Goal: Information Seeking & Learning: Learn about a topic

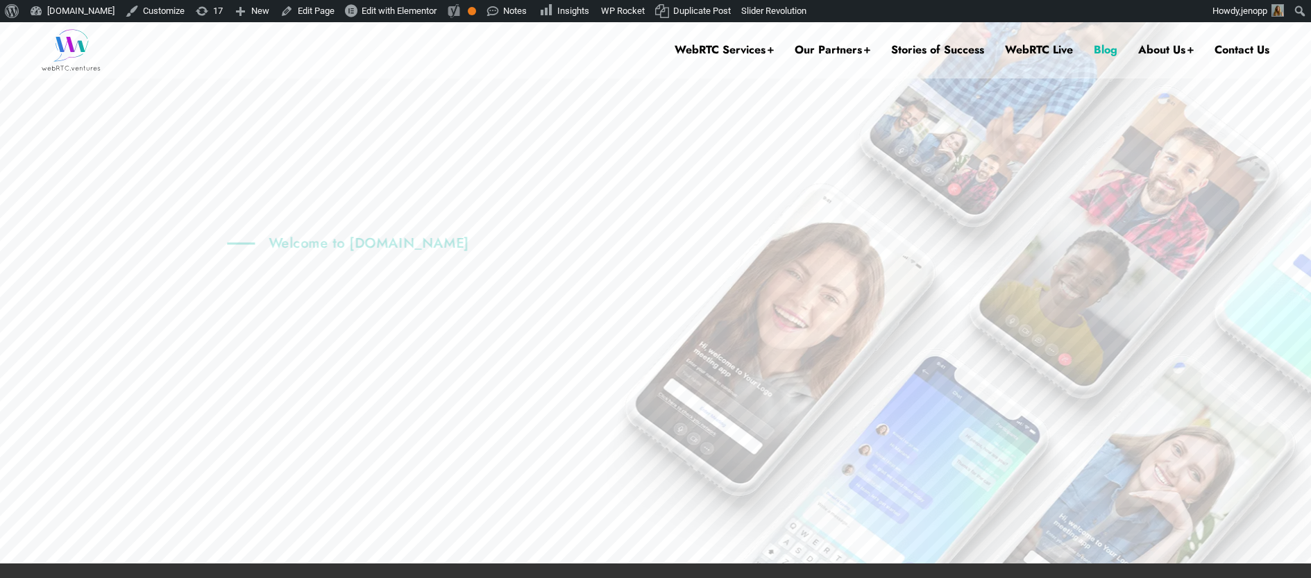
click at [1109, 53] on link "Blog" at bounding box center [1106, 50] width 24 height 56
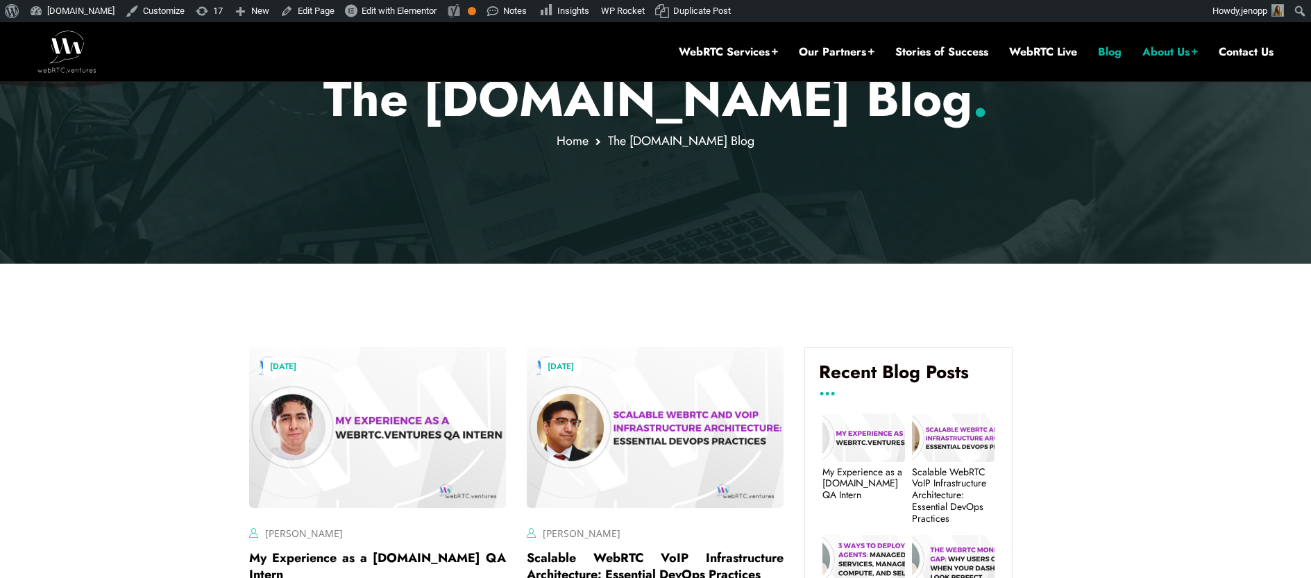
scroll to position [334, 0]
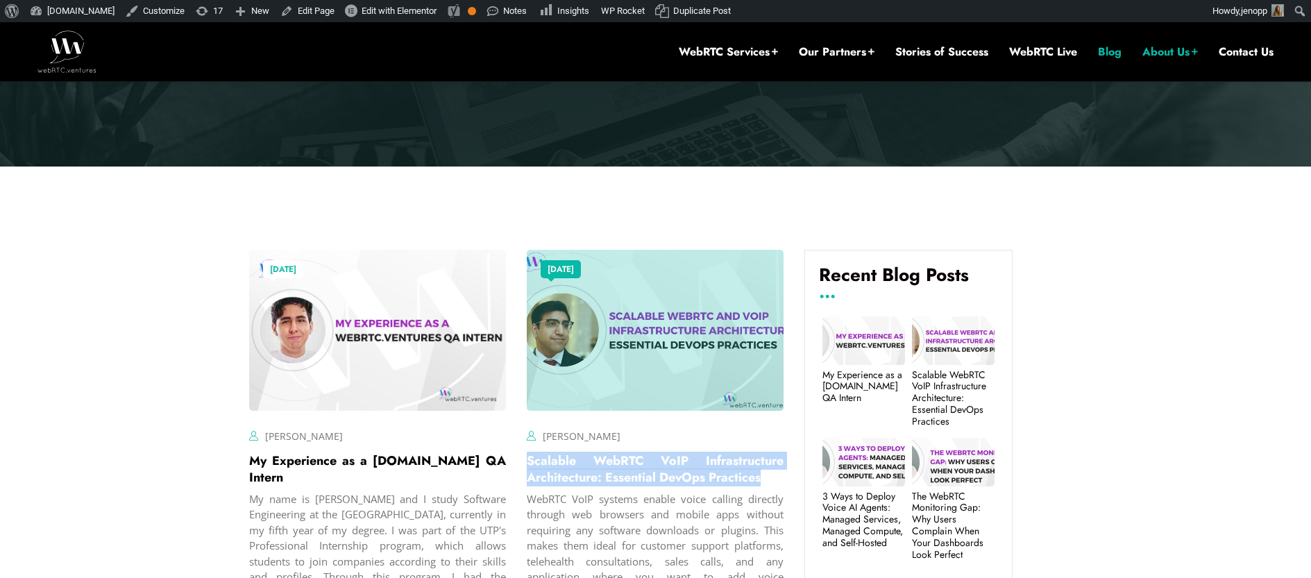
click at [584, 469] on link "Scalable WebRTC VoIP Infrastructure Architecture: Essential DevOps Practices" at bounding box center [655, 469] width 257 height 35
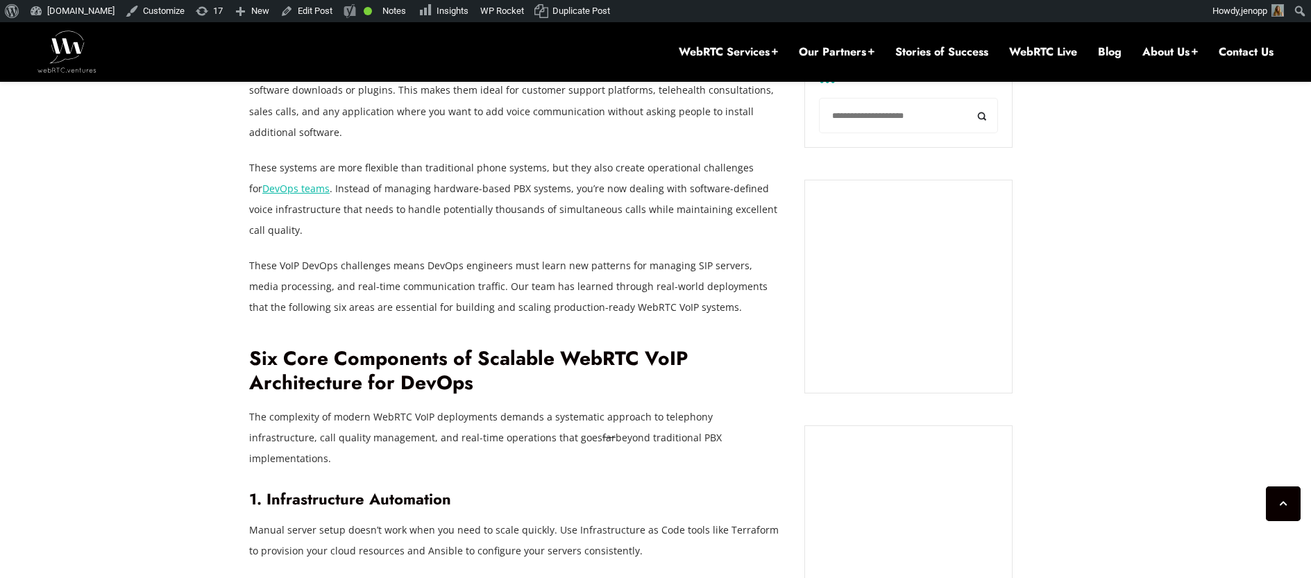
scroll to position [1022, 0]
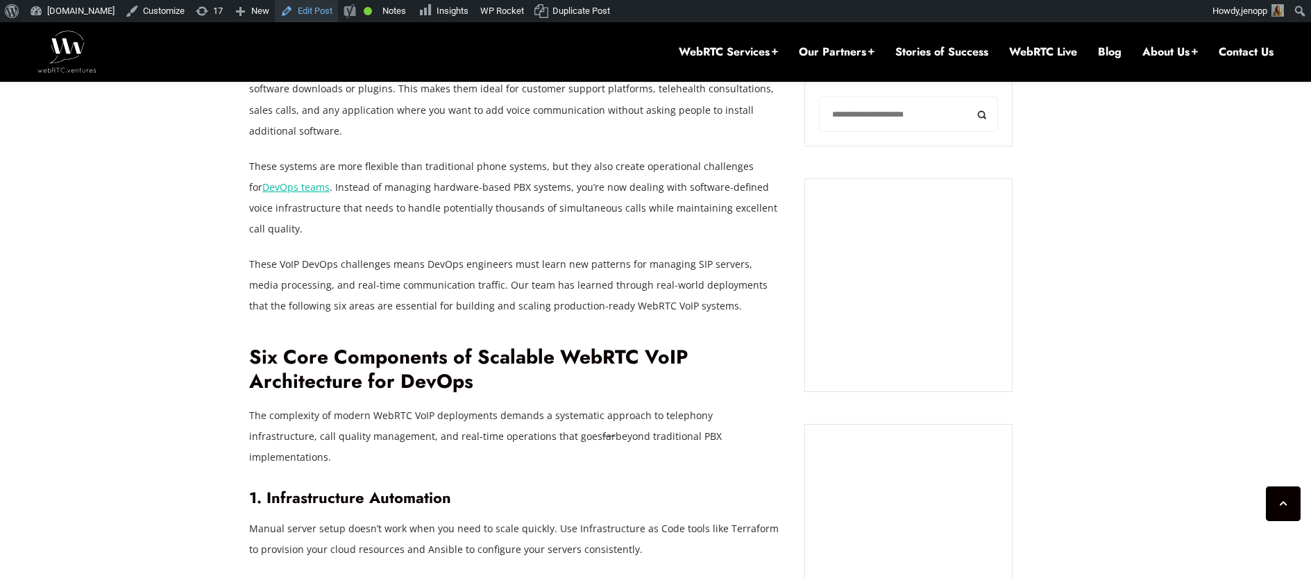
click at [312, 11] on link "Edit Post" at bounding box center [306, 11] width 63 height 22
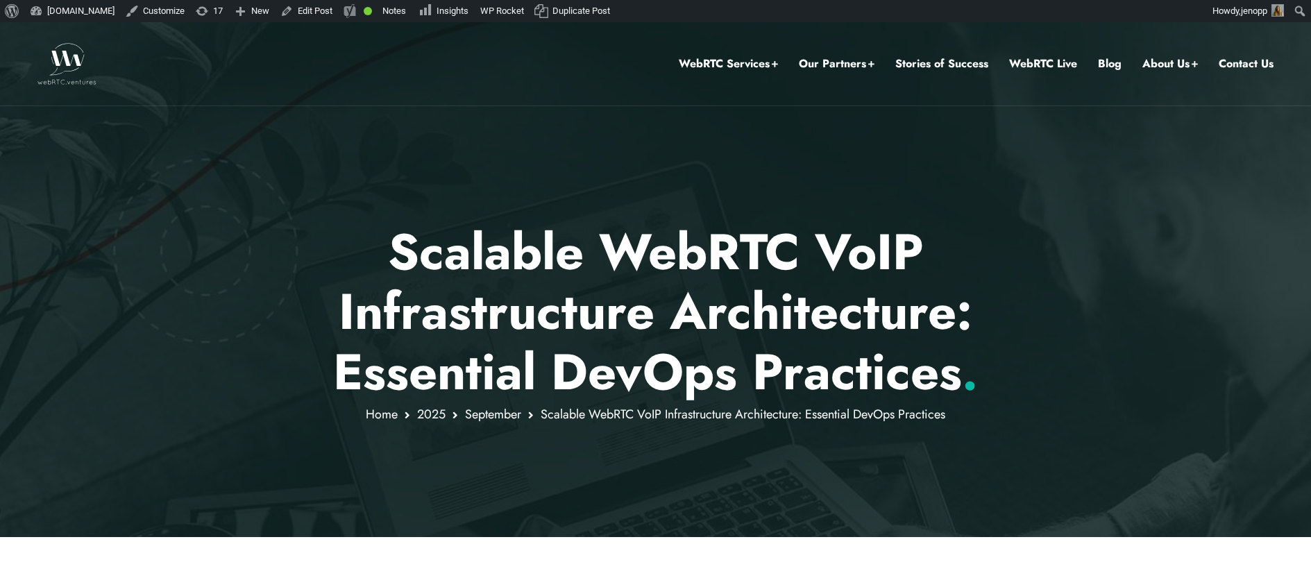
click at [1098, 221] on div at bounding box center [655, 279] width 1311 height 515
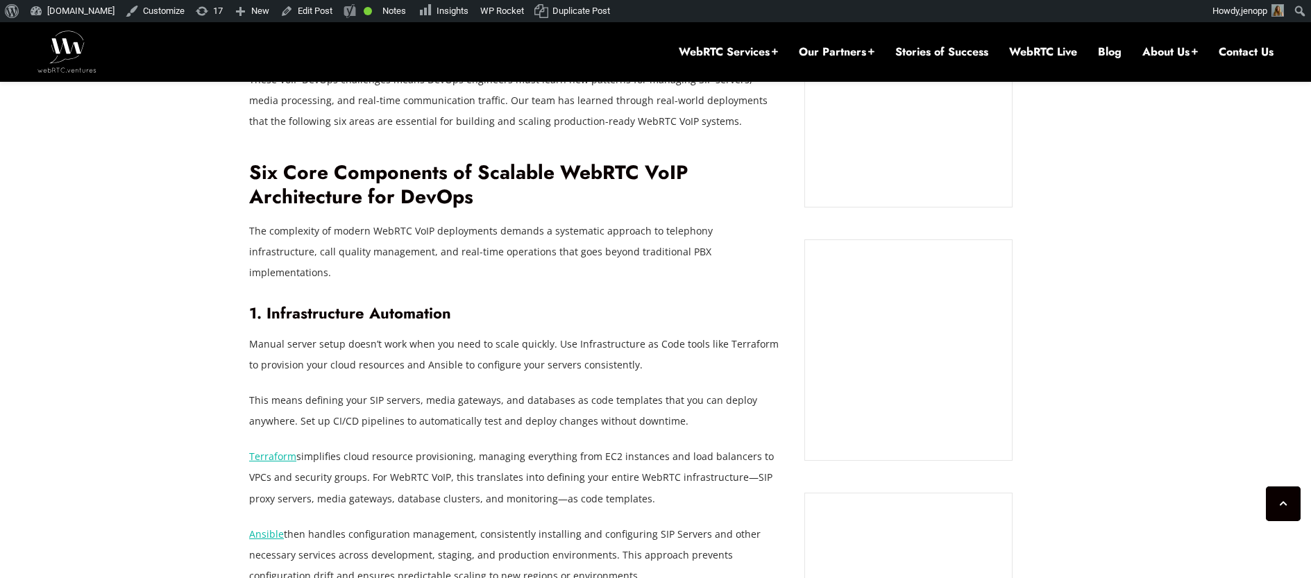
scroll to position [1210, 0]
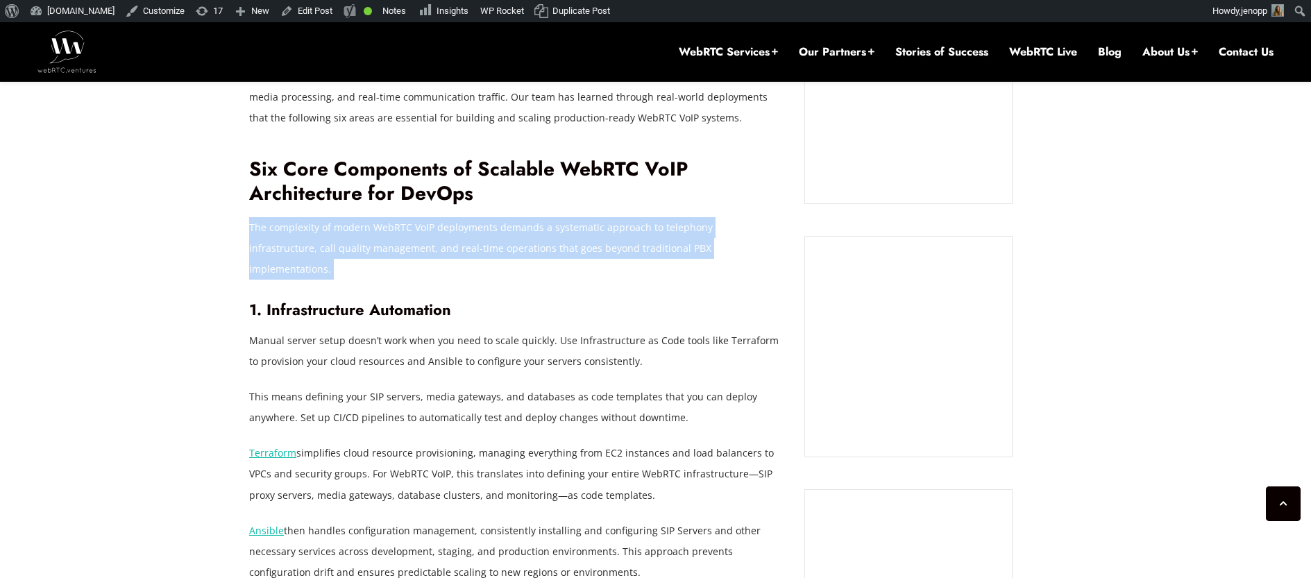
drag, startPoint x: 294, startPoint y: 232, endPoint x: 747, endPoint y: 260, distance: 454.7
copy div "The complexity of modern WebRTC VoIP deployments demands a systematic approach …"
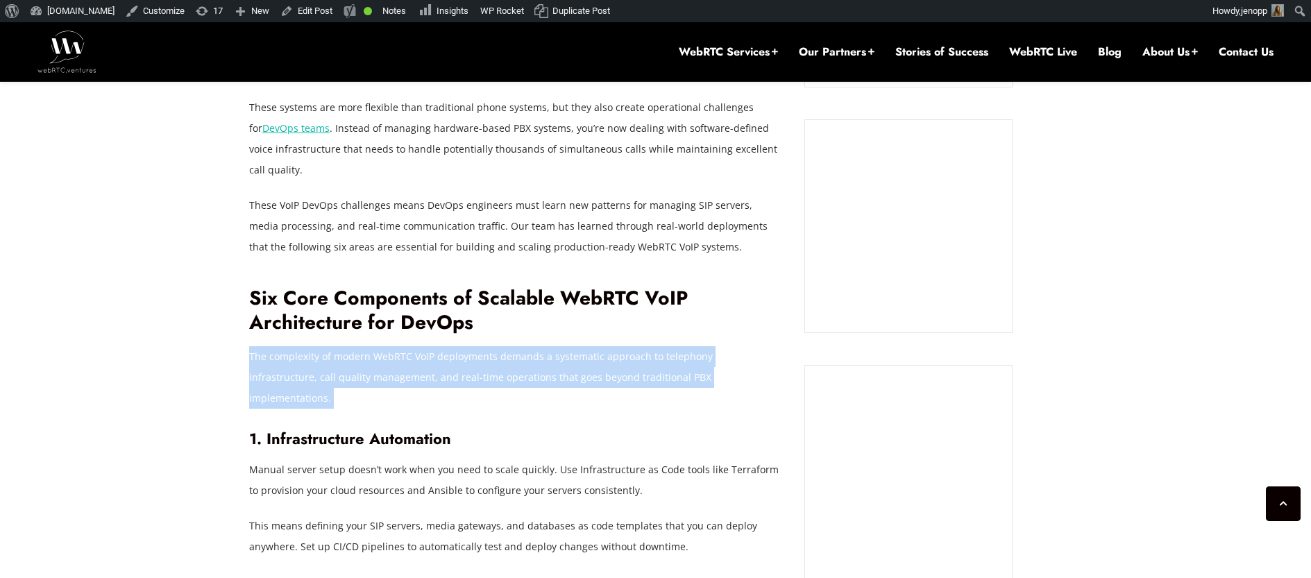
scroll to position [1091, 0]
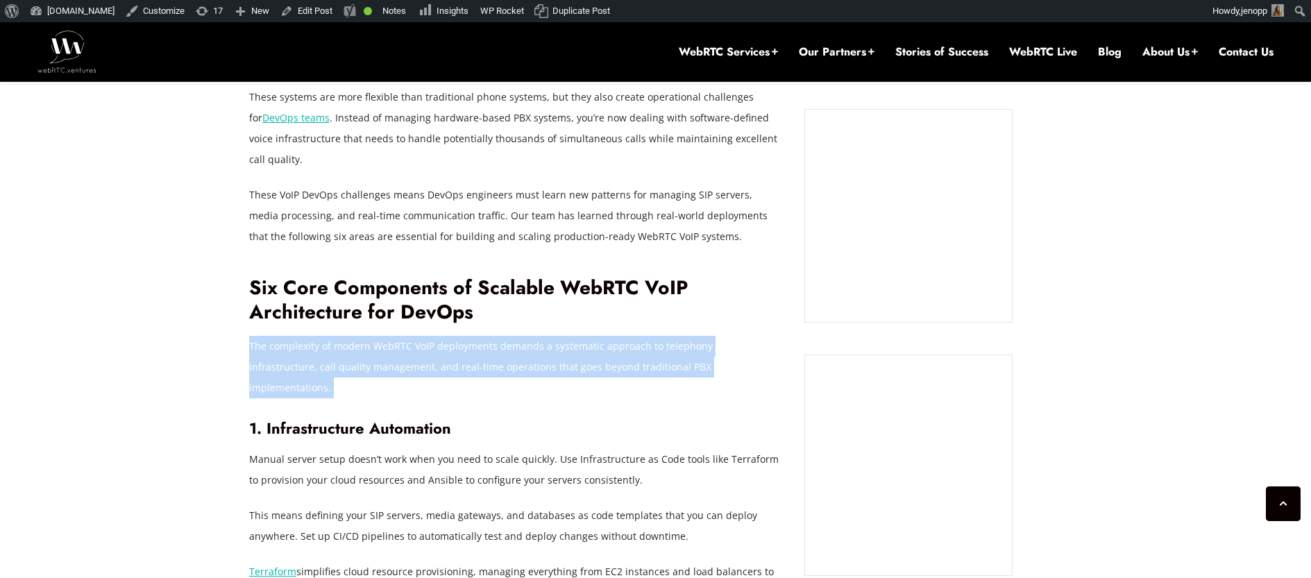
click at [574, 357] on p "The complexity of modern WebRTC VoIP deployments demands a systematic approach …" at bounding box center [516, 367] width 534 height 62
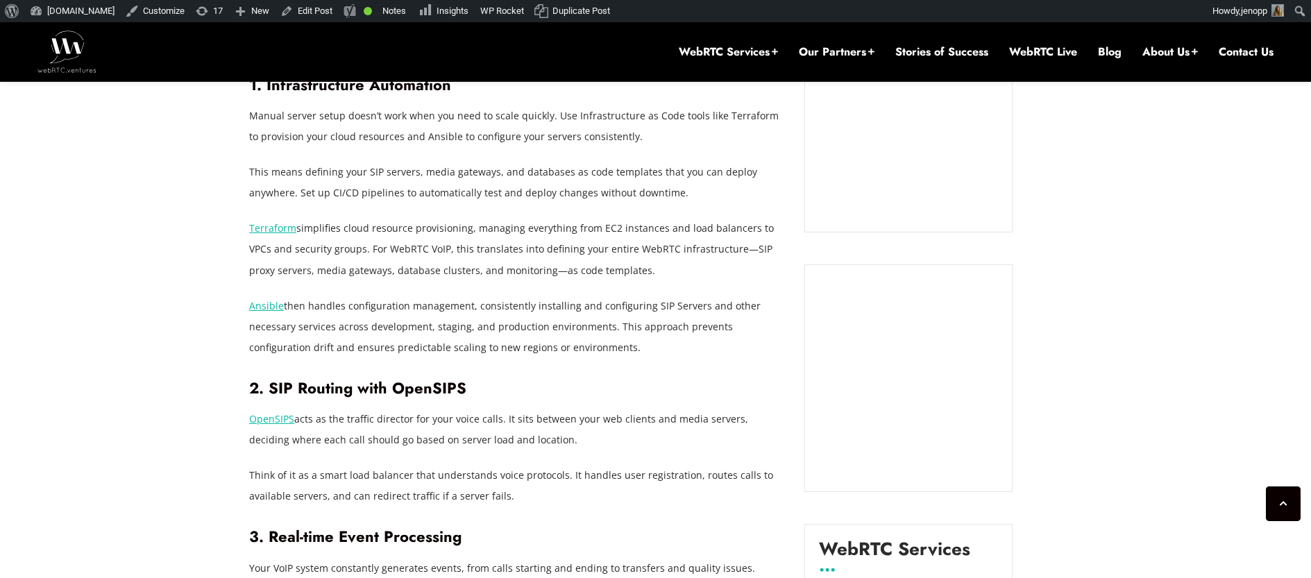
scroll to position [1128, 0]
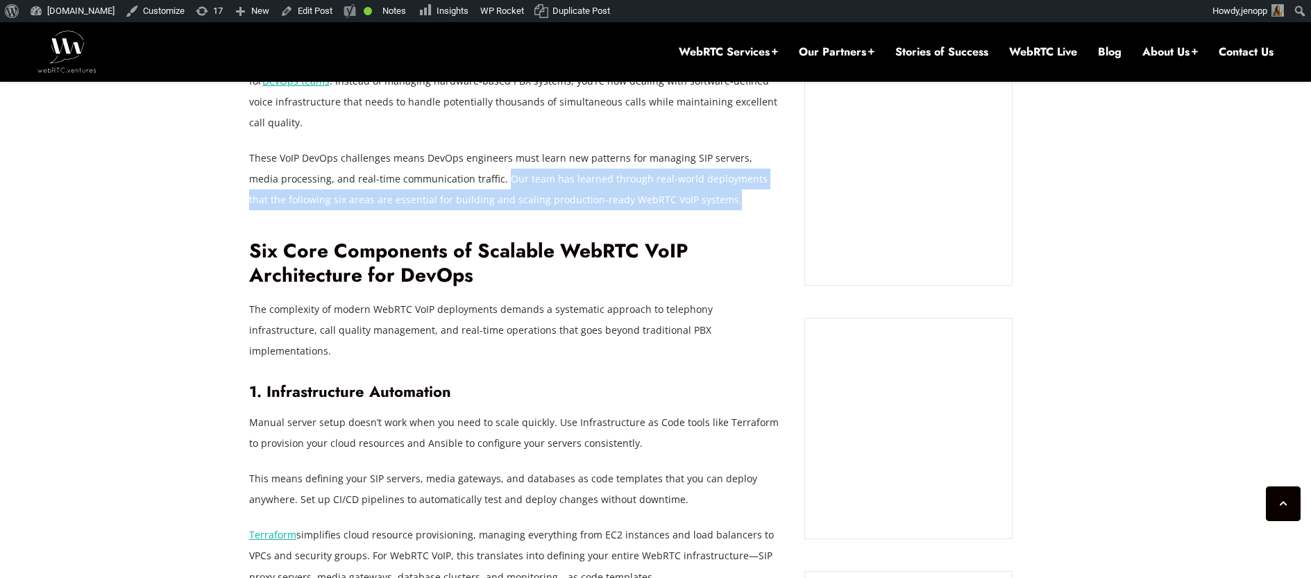
drag, startPoint x: 628, startPoint y: 200, endPoint x: 470, endPoint y: 183, distance: 158.4
click at [470, 183] on p "These VoIP DevOps challenges means DevOps engineers must learn new patterns for…" at bounding box center [516, 179] width 534 height 62
copy p "Our team has learned through real-world deployments that the following six area…"
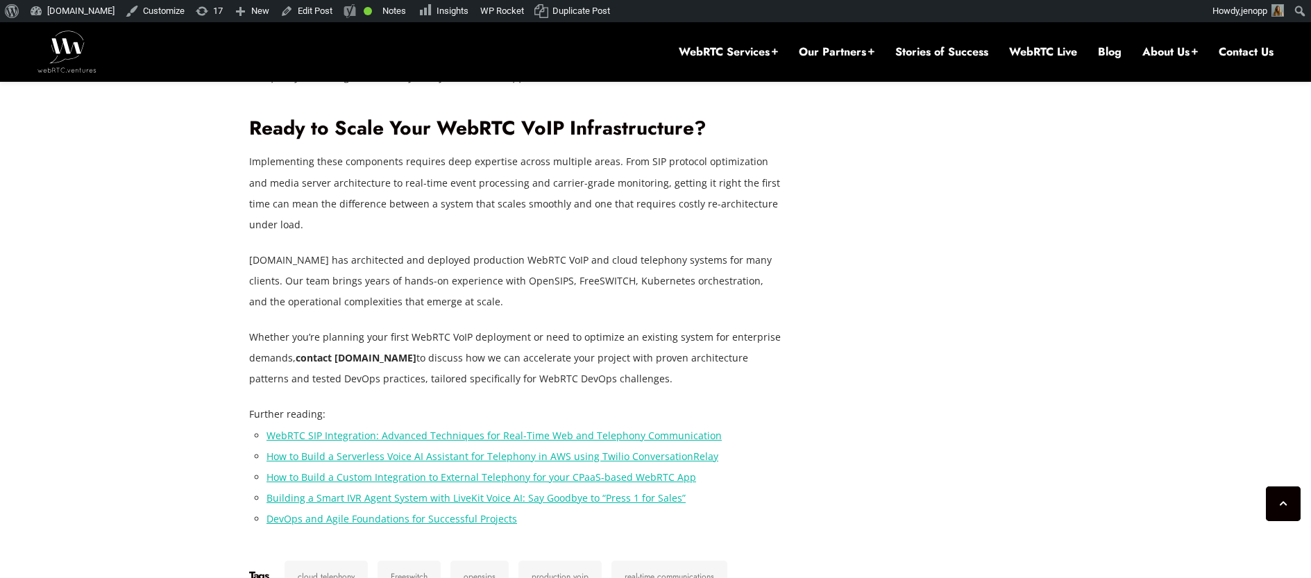
scroll to position [3165, 0]
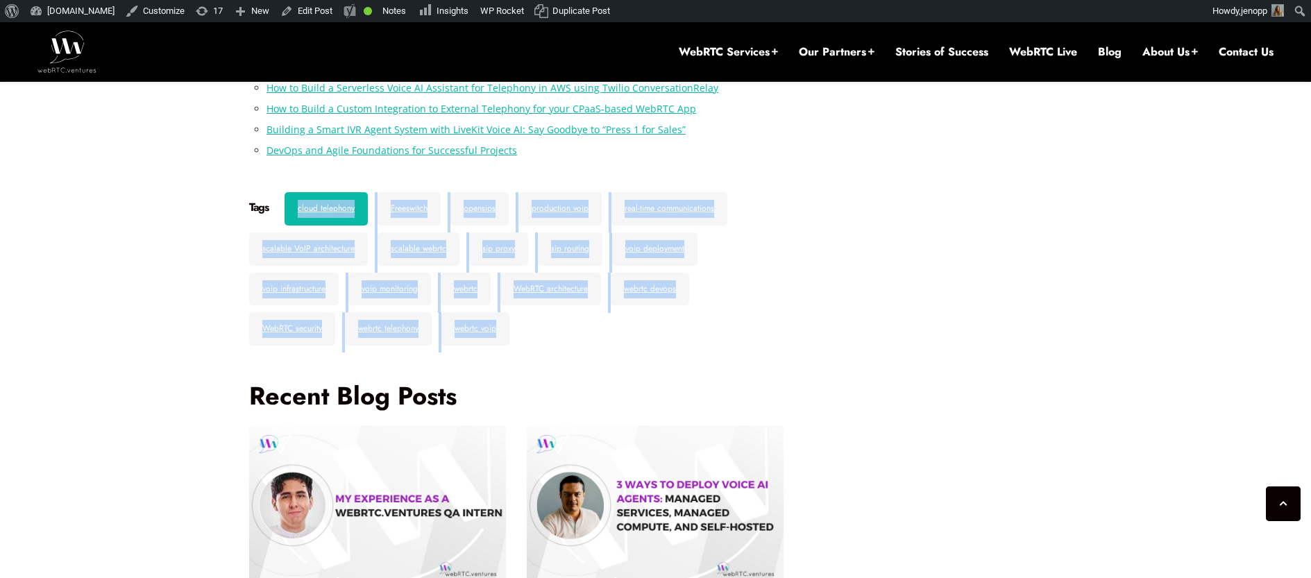
drag, startPoint x: 539, startPoint y: 267, endPoint x: 296, endPoint y: 155, distance: 268.2
click at [296, 192] on div "Tags cloud telephony Freeswitch opensips production voip real-time communicatio…" at bounding box center [516, 272] width 534 height 160
copy div "cloud telephony Freeswitch opensips production voip real-time communications sc…"
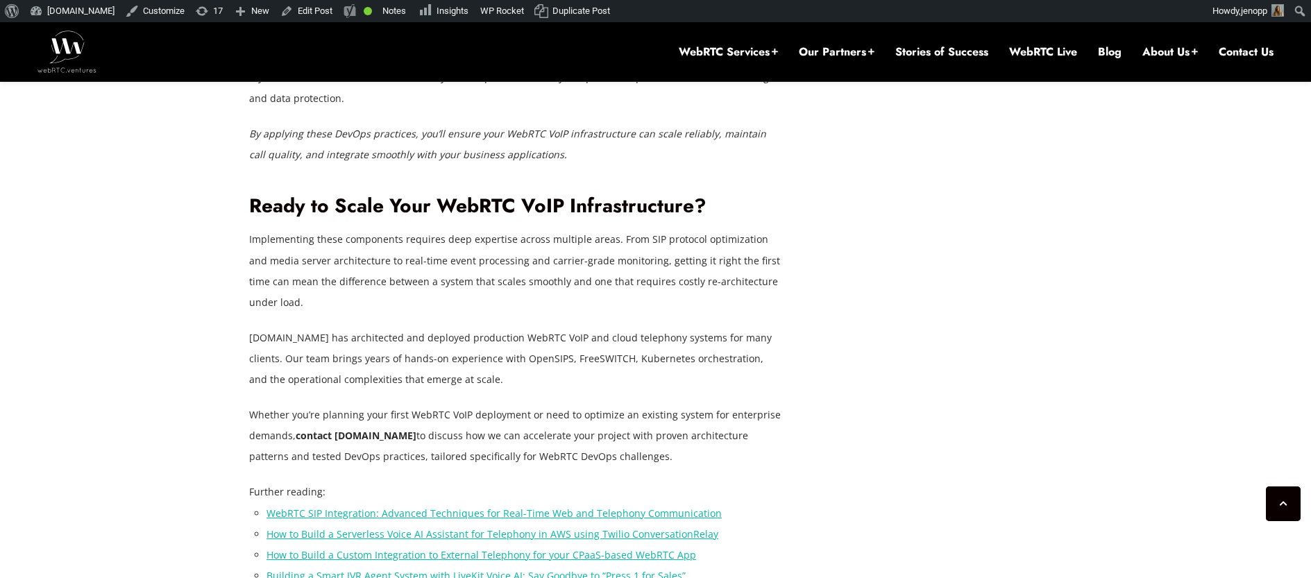
scroll to position [2589, 0]
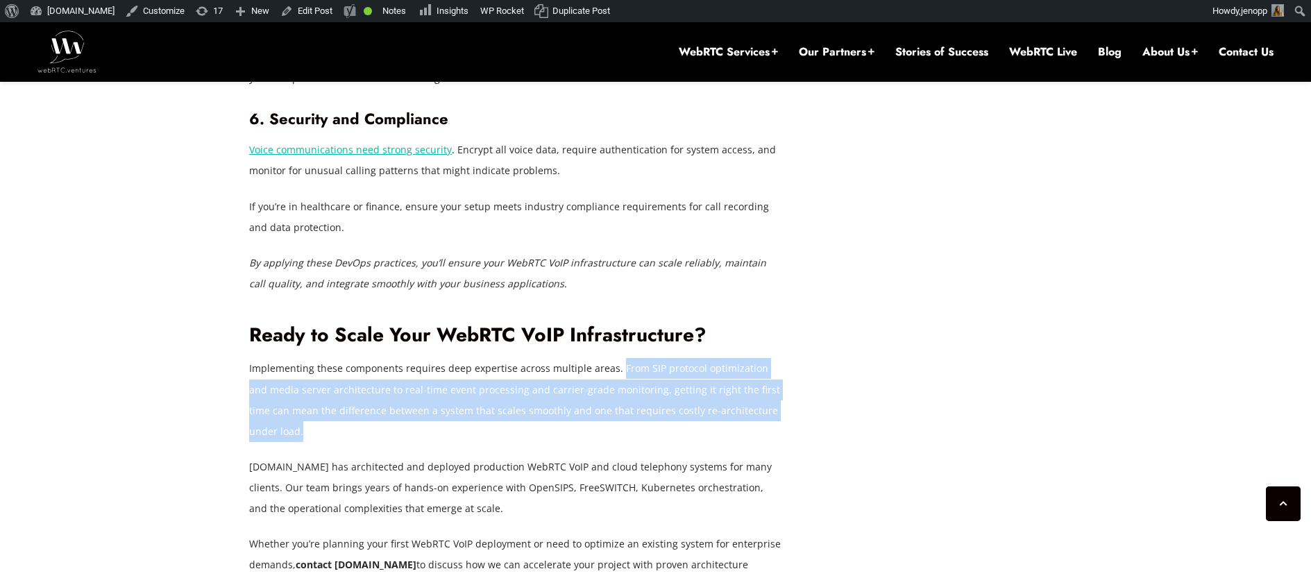
drag, startPoint x: 615, startPoint y: 328, endPoint x: 779, endPoint y: 366, distance: 167.3
click at [779, 366] on p "Implementing these components requires deep expertise across multiple areas. Fr…" at bounding box center [516, 399] width 534 height 83
copy p "From SIP protocol optimization and media server architecture to real-time event…"
